Goal: Navigation & Orientation: Find specific page/section

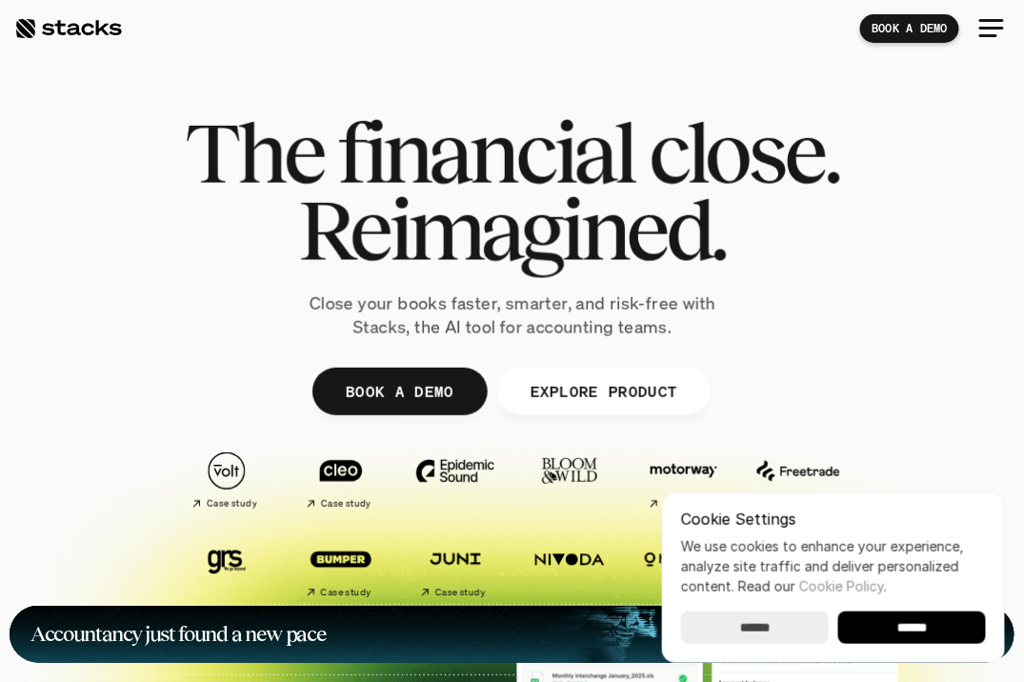
click at [890, 623] on input "******" at bounding box center [912, 627] width 148 height 32
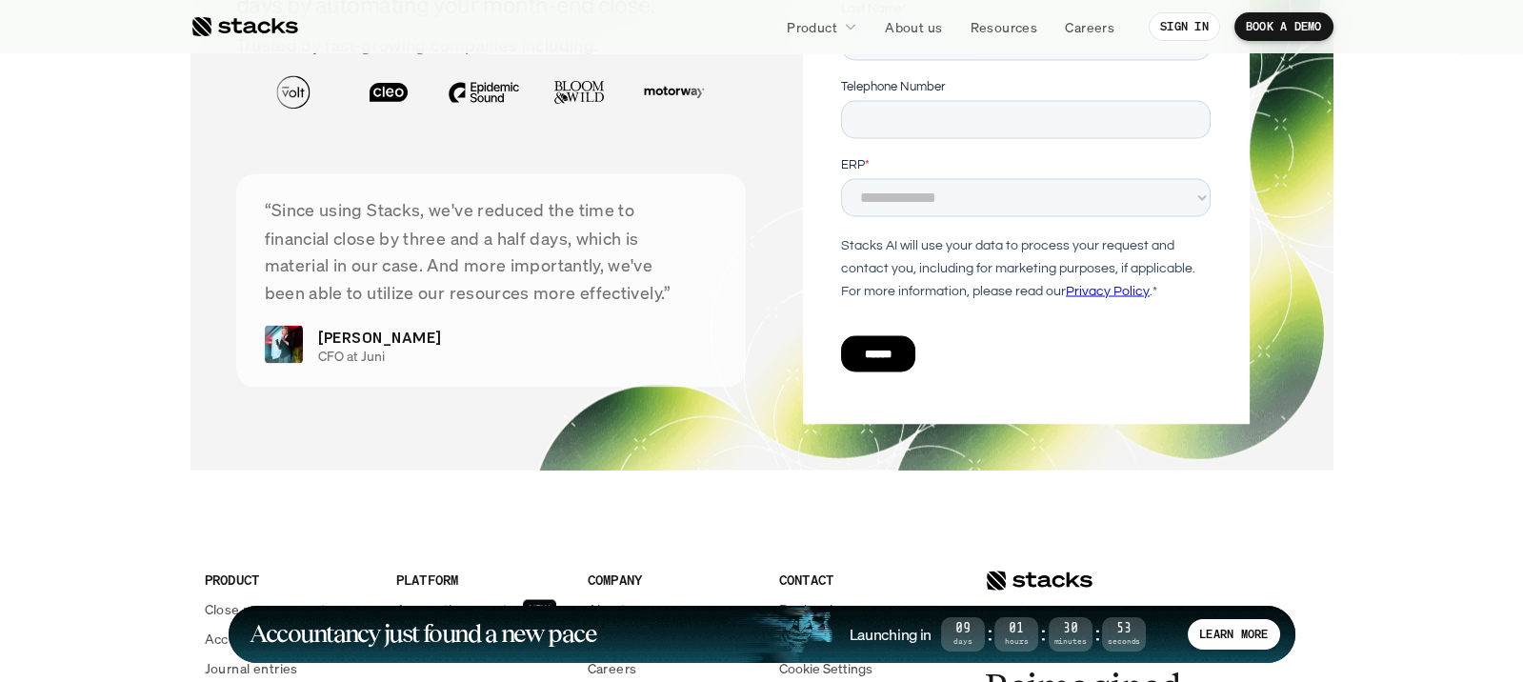
scroll to position [6444, 0]
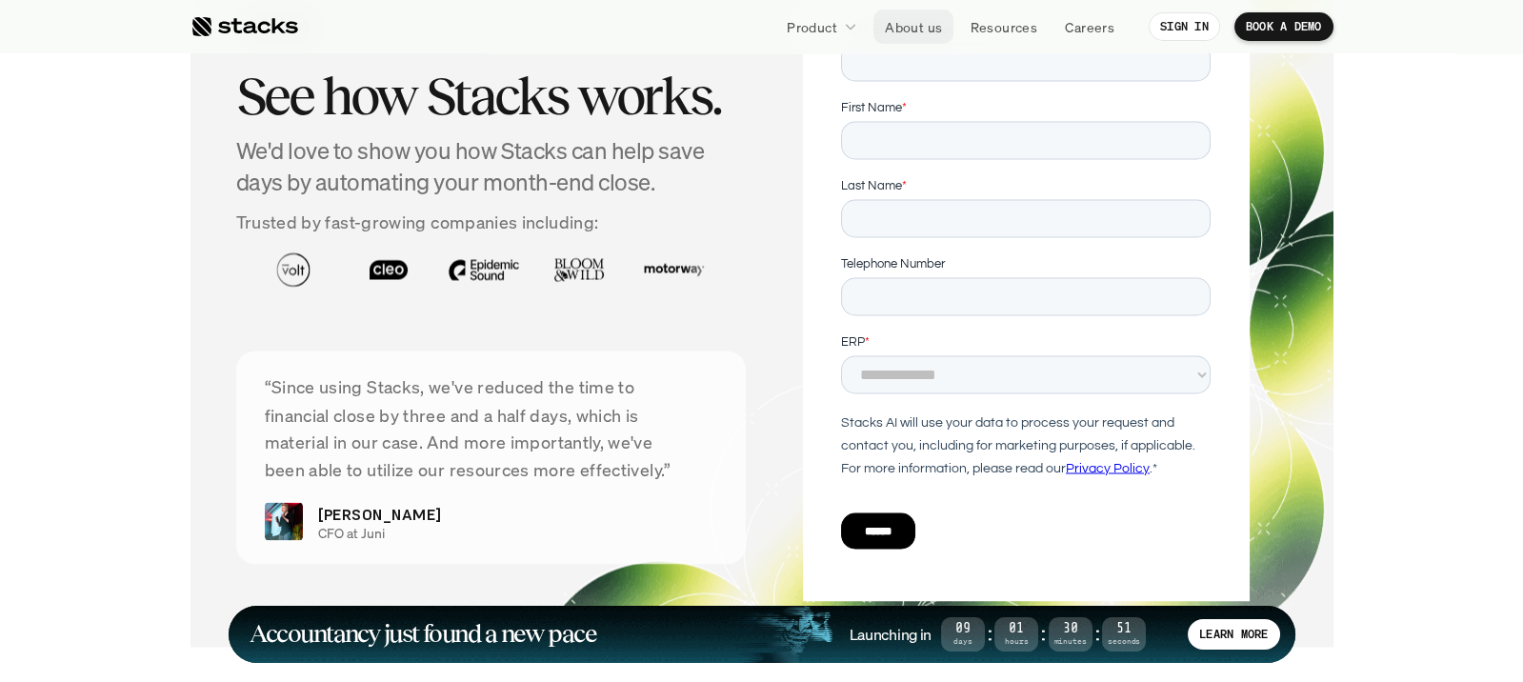
click at [910, 26] on p "About us" at bounding box center [913, 27] width 57 height 20
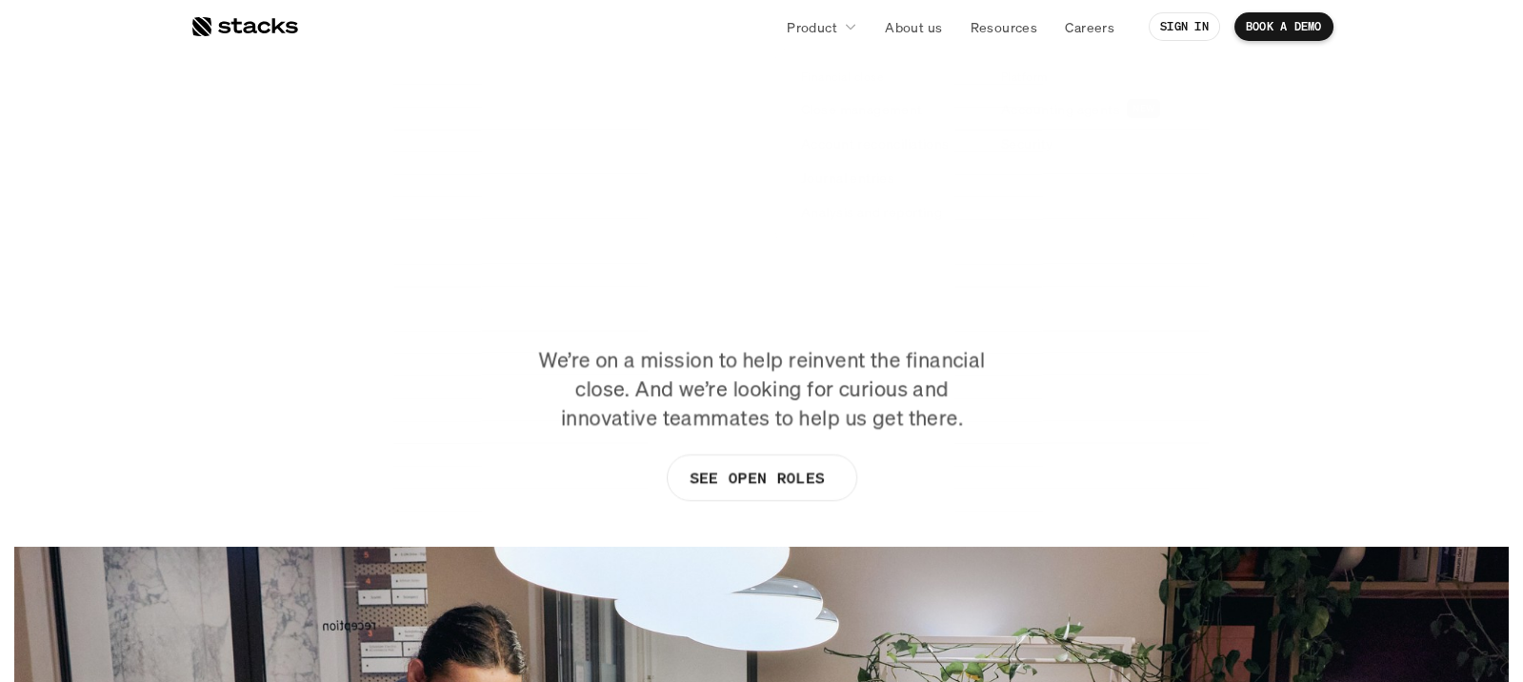
click at [832, 27] on p "Product" at bounding box center [812, 27] width 50 height 20
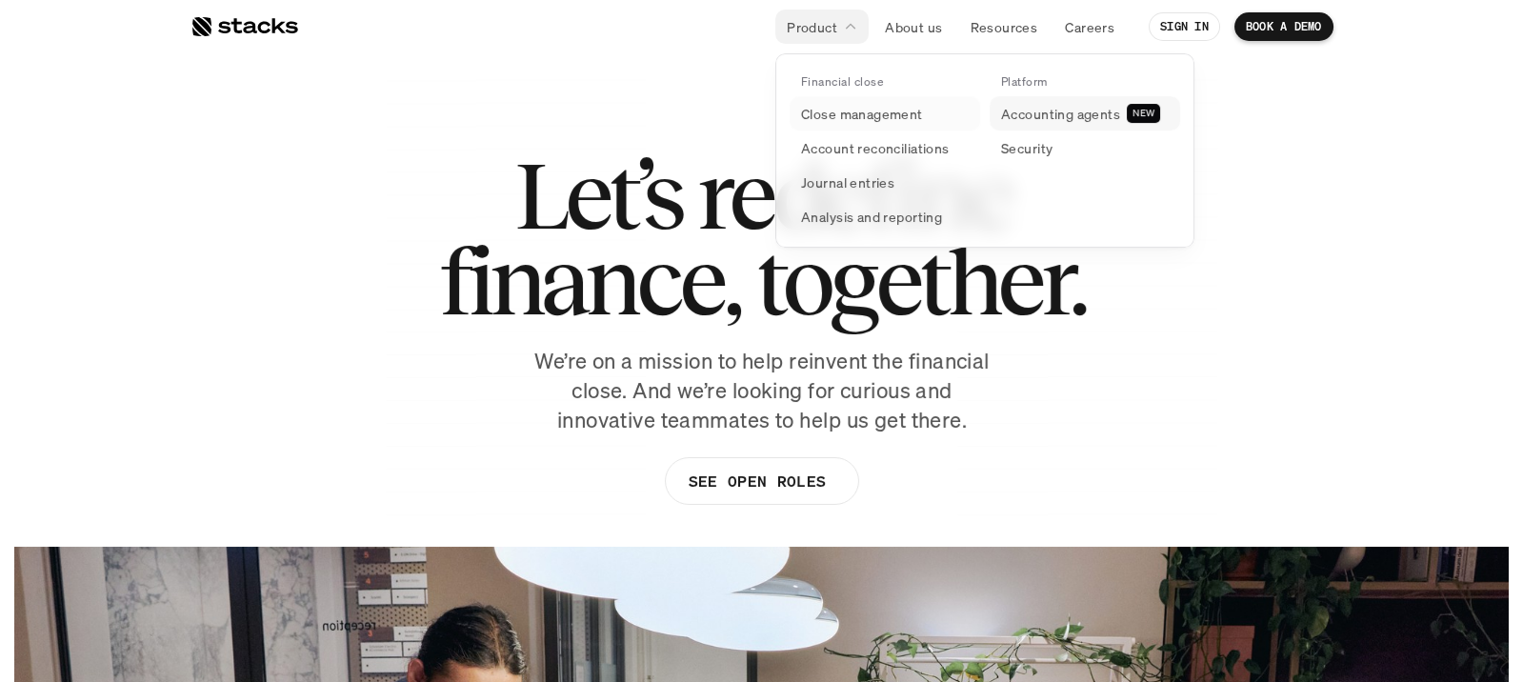
click at [992, 110] on link "Accounting agents NEW" at bounding box center [1085, 113] width 190 height 34
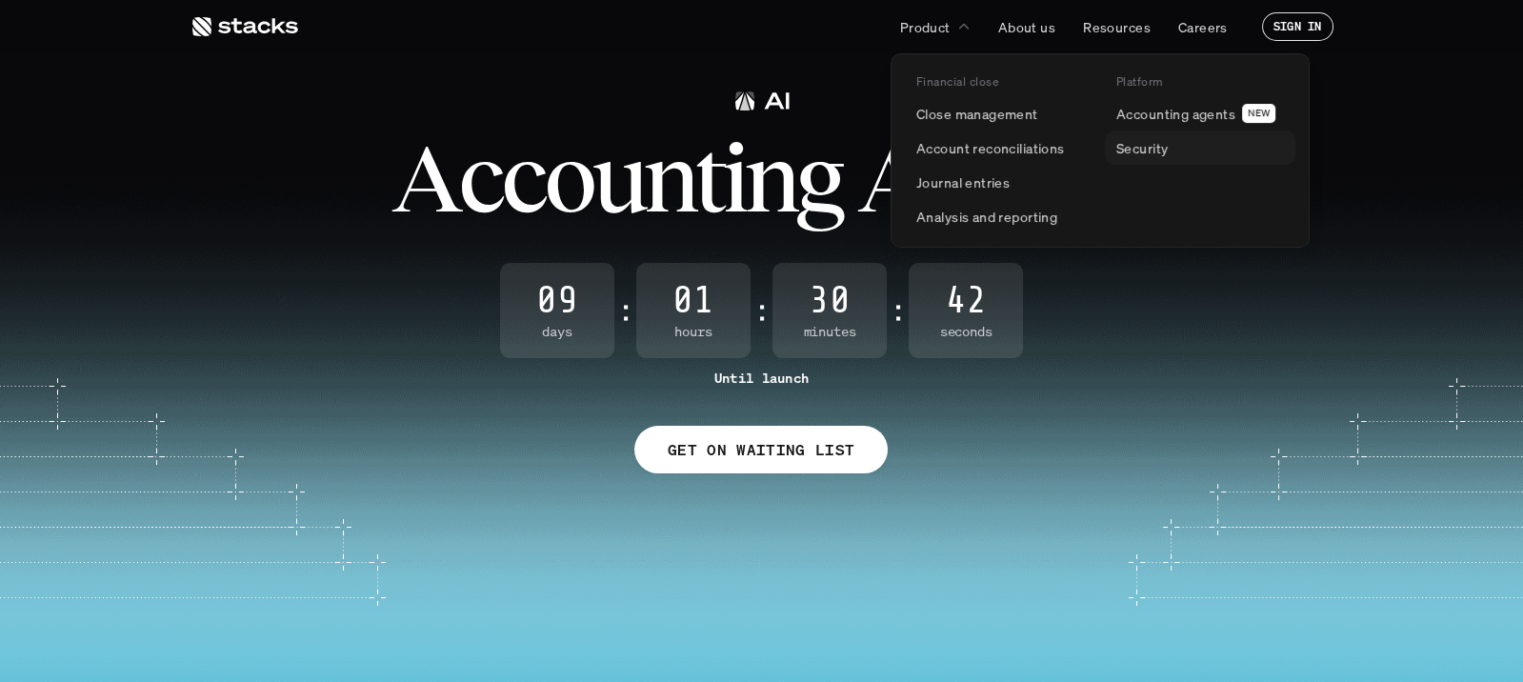
click at [1023, 142] on p "Security" at bounding box center [1141, 148] width 51 height 20
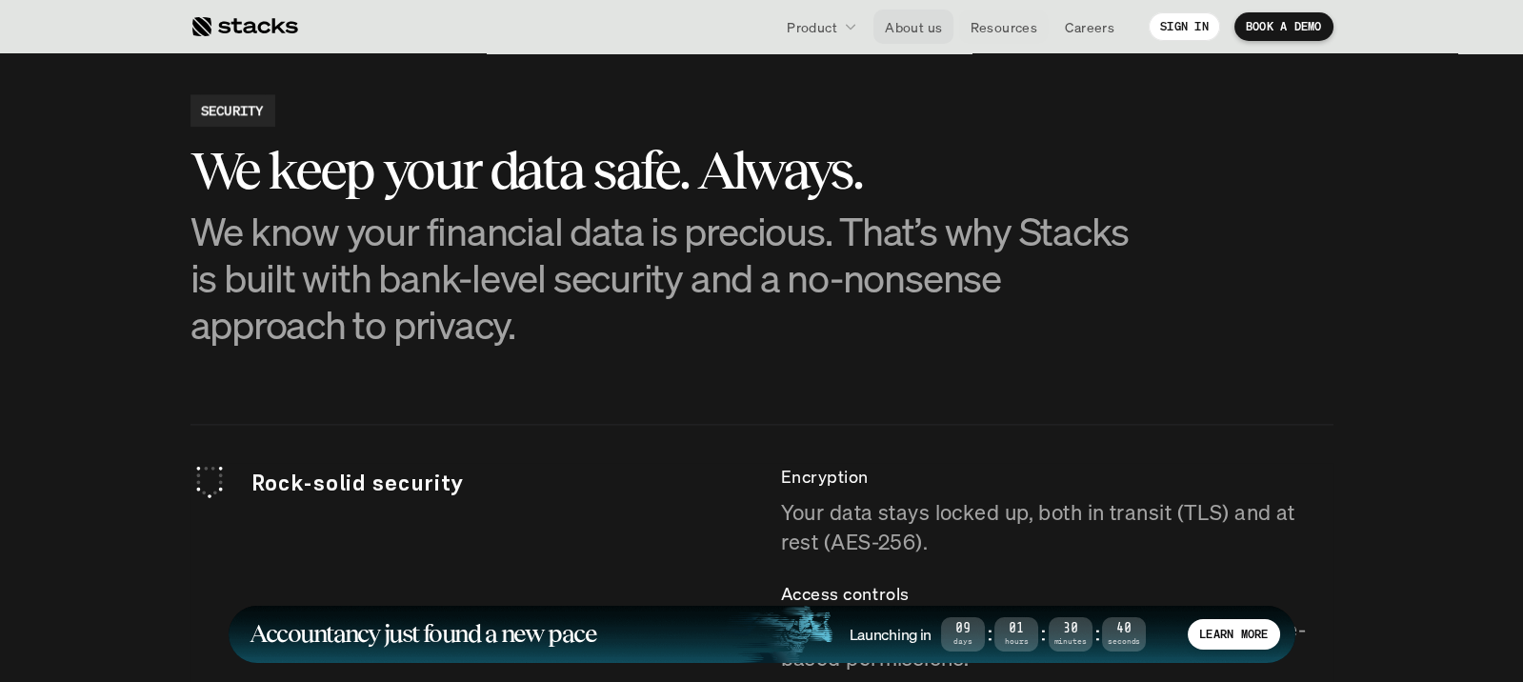
click at [934, 28] on p "About us" at bounding box center [913, 27] width 57 height 20
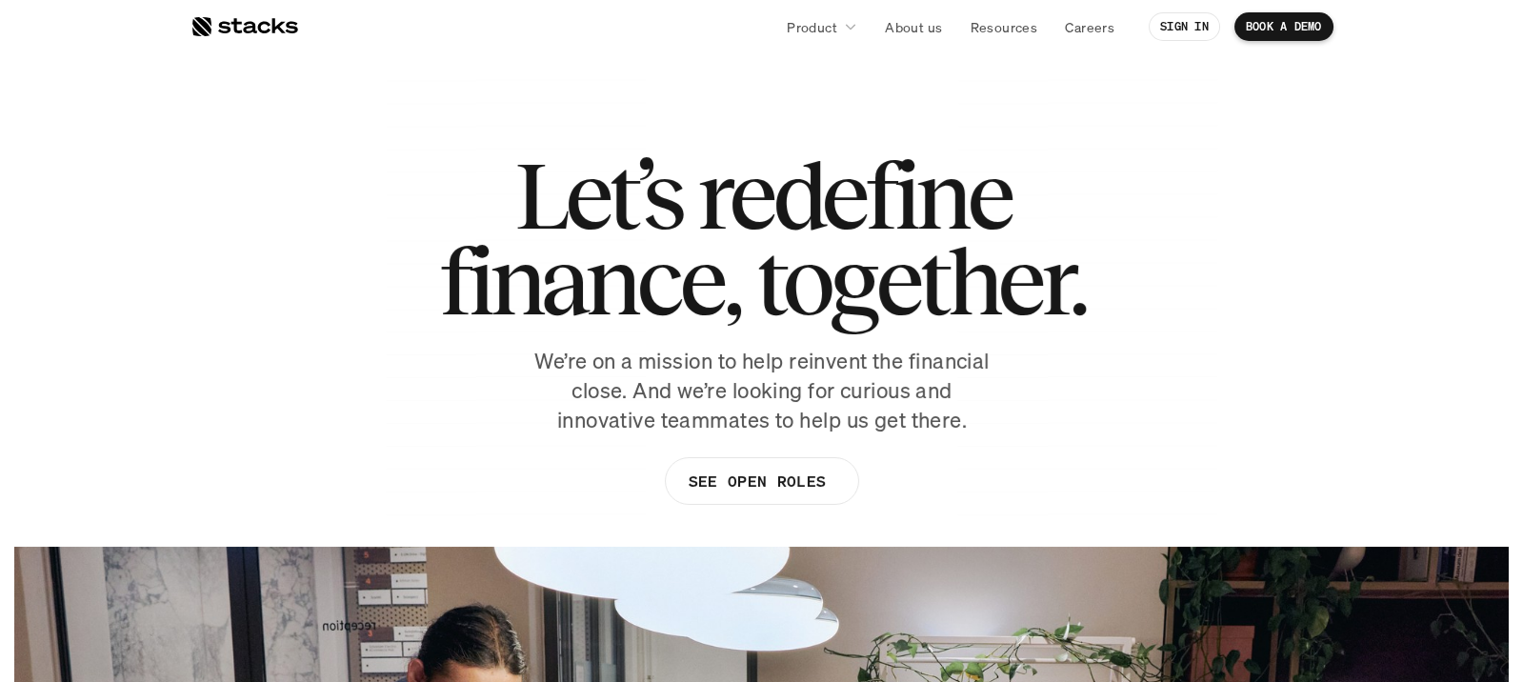
click at [279, 30] on div at bounding box center [244, 26] width 108 height 23
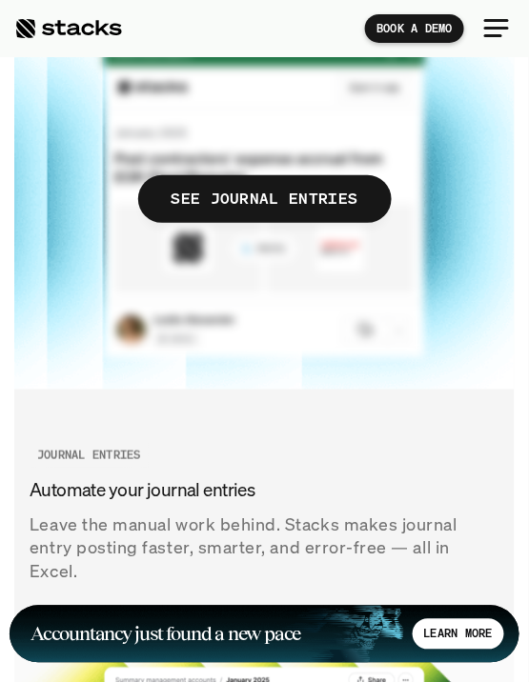
scroll to position [3742, 0]
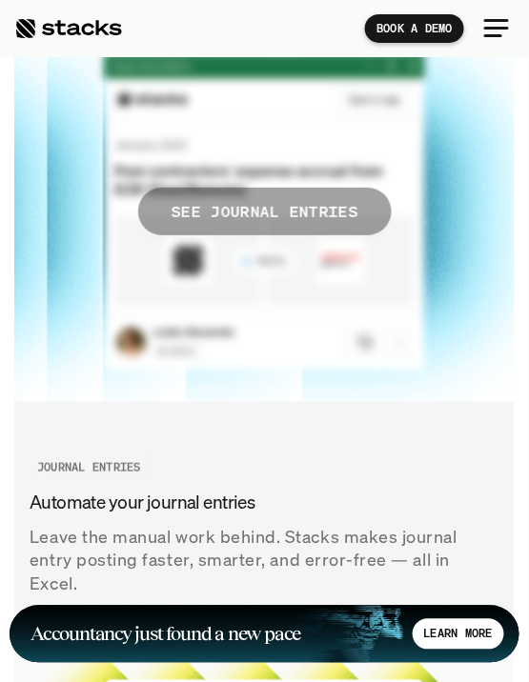
click at [291, 197] on p "SEE JOURNAL ENTRIES" at bounding box center [263, 211] width 187 height 28
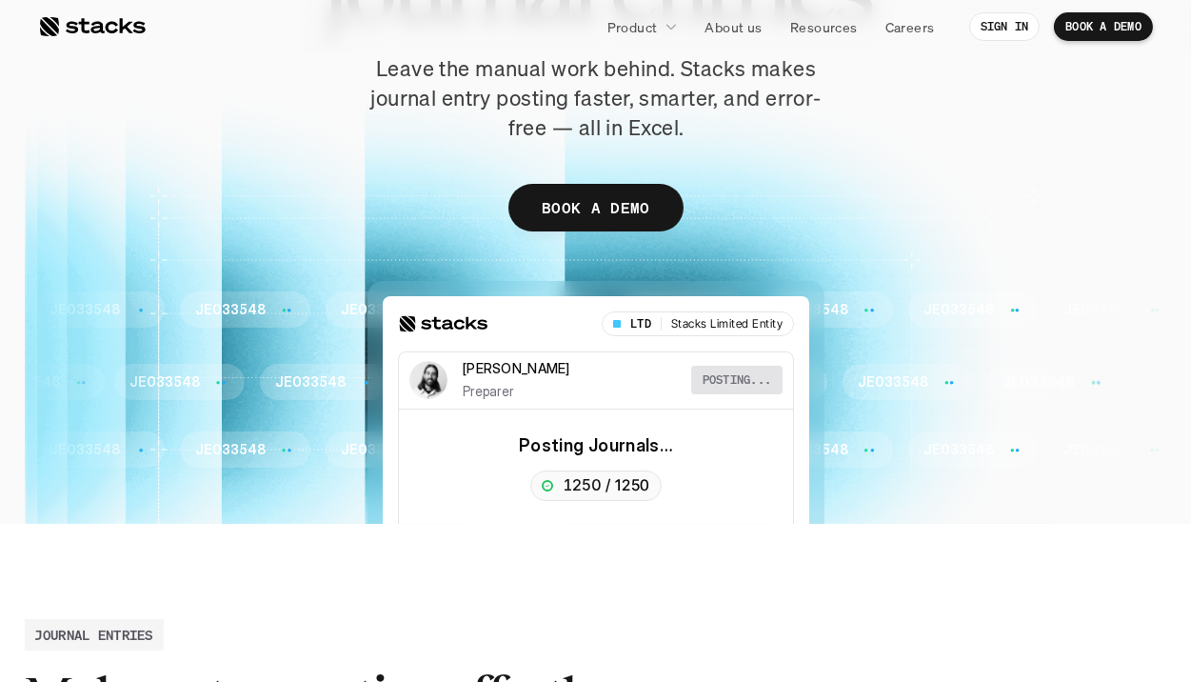
scroll to position [267, 0]
